Goal: Book appointment/travel/reservation

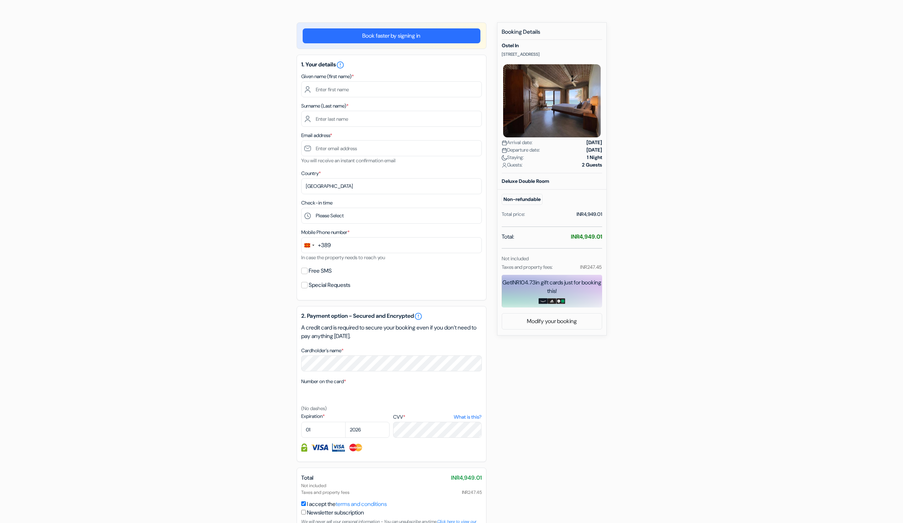
scroll to position [90, 0]
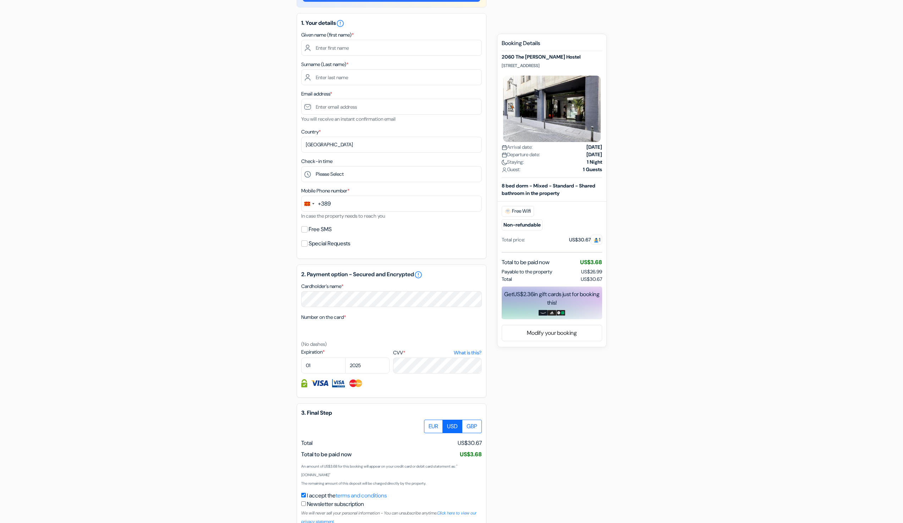
scroll to position [85, 0]
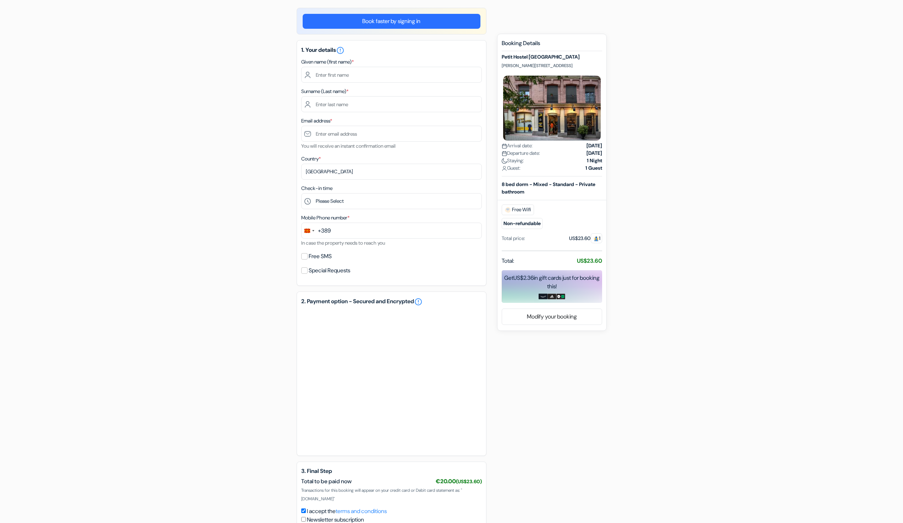
scroll to position [85, 0]
